Goal: Information Seeking & Learning: Learn about a topic

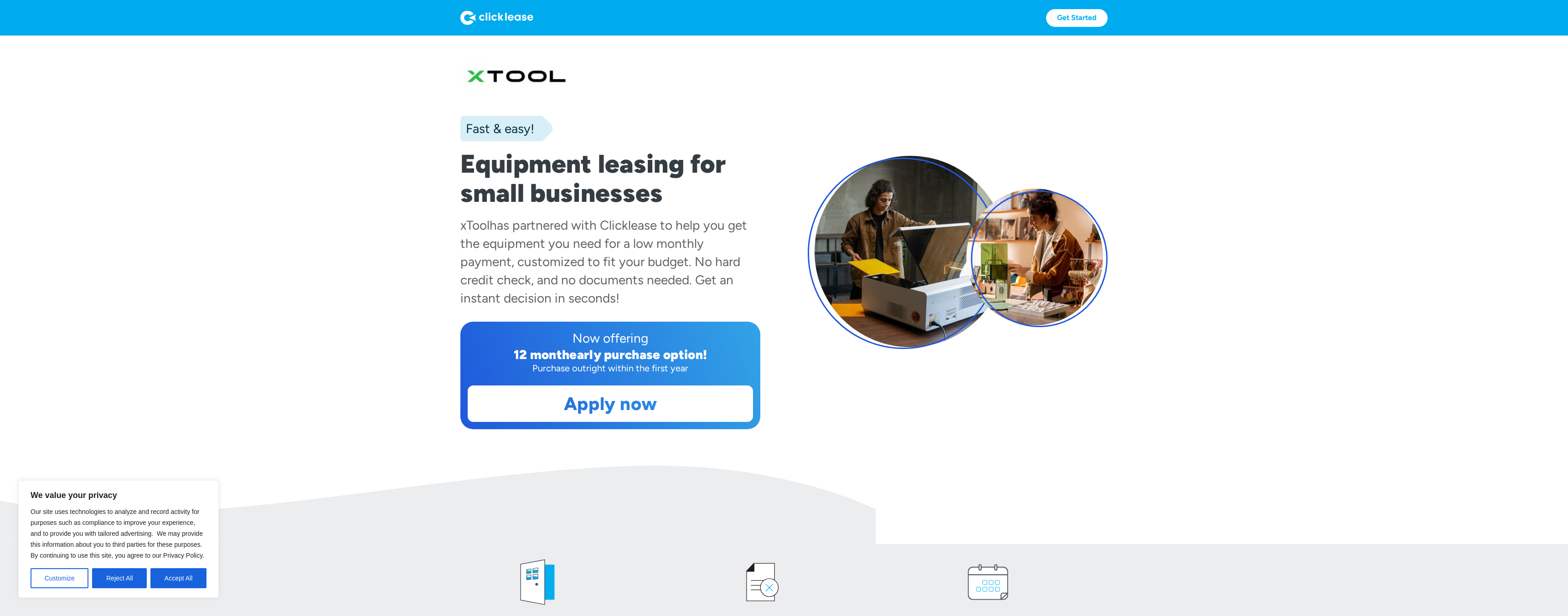
scroll to position [0, 0]
click at [636, 227] on div "has partnered with Clicklease to help you get the equipment you need for a low …" at bounding box center [603, 261] width 287 height 88
click at [636, 226] on div "has partnered with Clicklease to help you get the equipment you need for a low …" at bounding box center [603, 261] width 287 height 88
copy div "Clicklease"
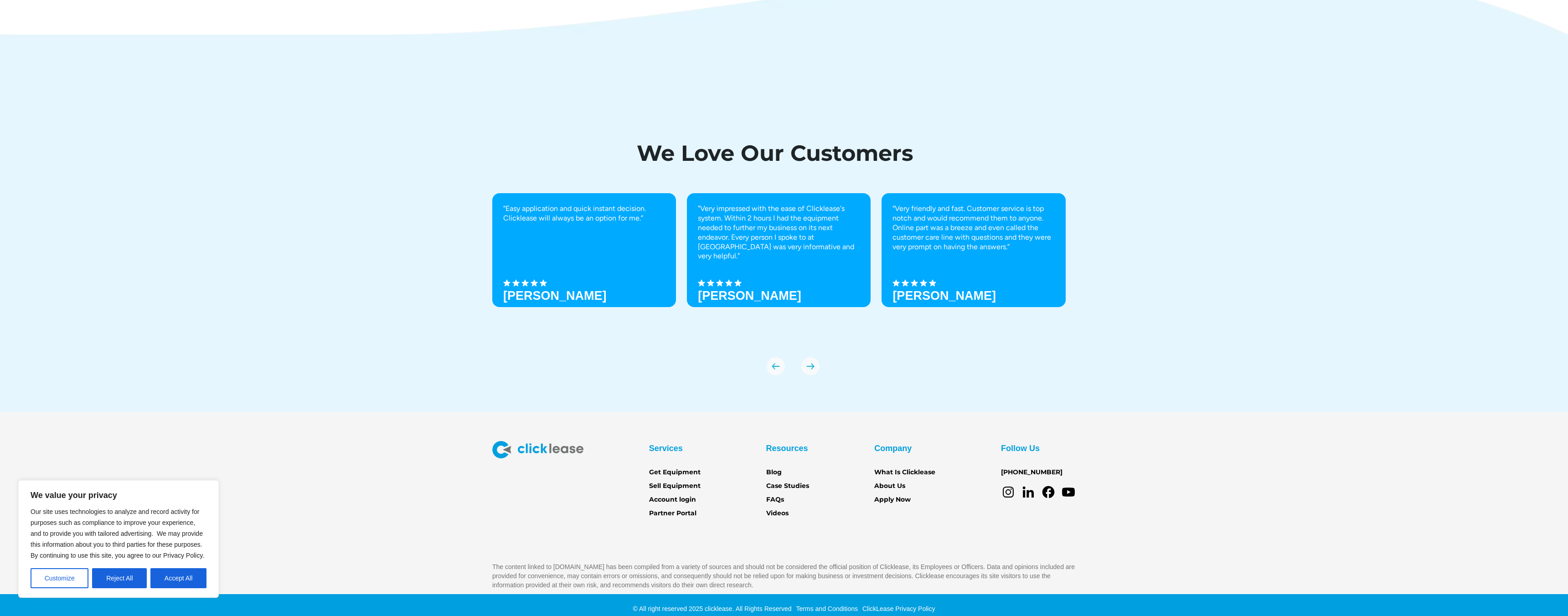
scroll to position [3202, 0]
